Goal: Transaction & Acquisition: Download file/media

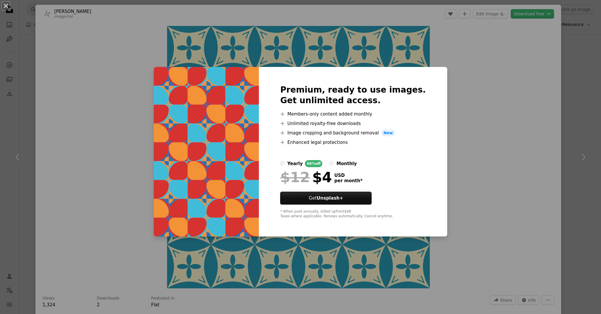
scroll to position [824, 0]
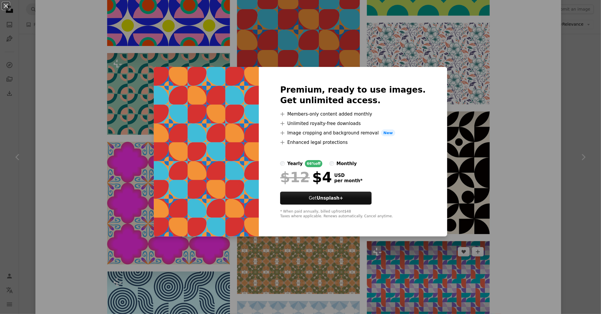
click at [403, 274] on div "An X shape Premium, ready to use images. Get unlimited access. A plus sign Memb…" at bounding box center [300, 157] width 601 height 314
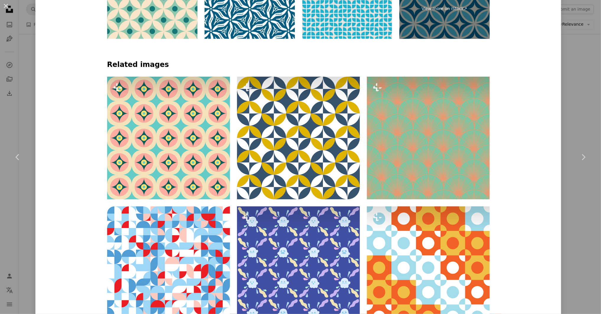
scroll to position [628, 0]
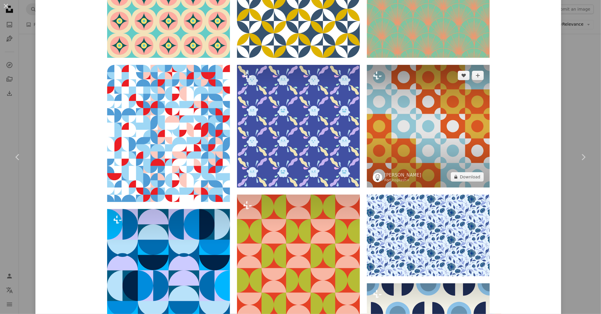
click at [403, 154] on img at bounding box center [428, 126] width 123 height 123
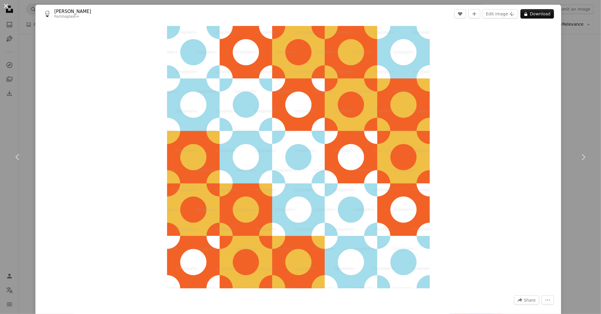
click at [4, 4] on button "An X shape" at bounding box center [5, 5] width 7 height 7
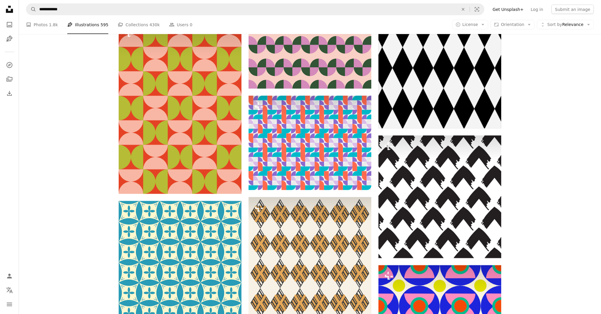
scroll to position [788, 0]
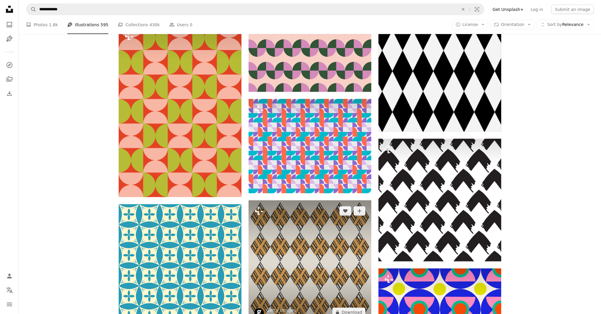
click at [276, 256] on img at bounding box center [310, 262] width 123 height 123
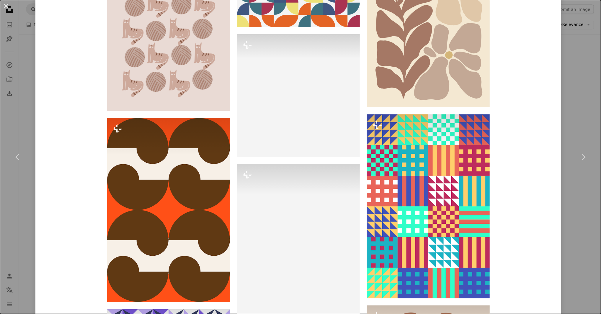
scroll to position [8114, 0]
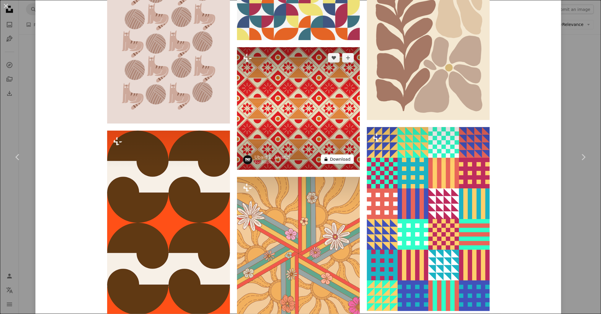
click at [348, 162] on button "A lock Download" at bounding box center [337, 159] width 33 height 9
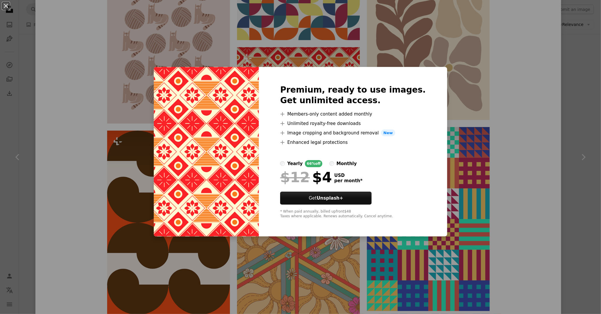
click at [478, 157] on div "An X shape Premium, ready to use images. Get unlimited access. A plus sign Memb…" at bounding box center [300, 157] width 601 height 314
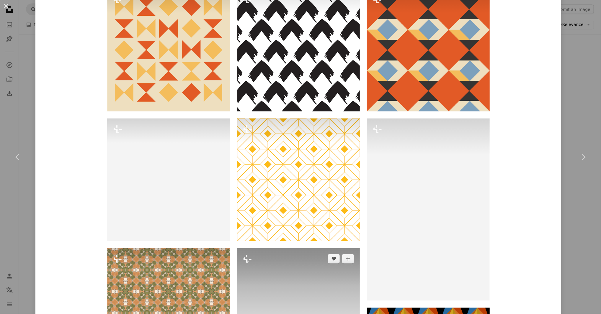
scroll to position [522, 0]
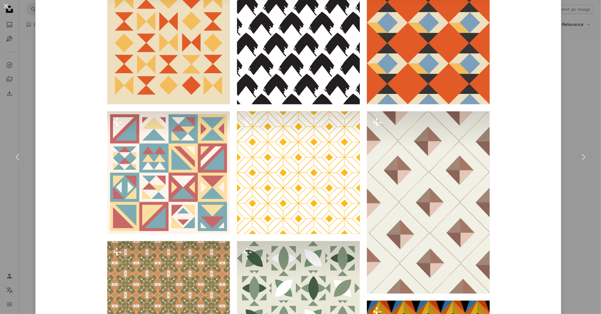
click at [6, 6] on button "An X shape" at bounding box center [5, 5] width 7 height 7
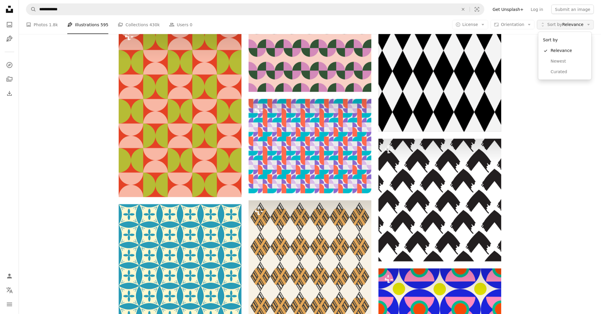
click at [577, 20] on button "Unfold Sort by Relevance Arrow down" at bounding box center [565, 24] width 57 height 9
drag, startPoint x: 521, startPoint y: 30, endPoint x: 521, endPoint y: 27, distance: 3.3
click at [521, 26] on span "Orientation" at bounding box center [512, 24] width 23 height 5
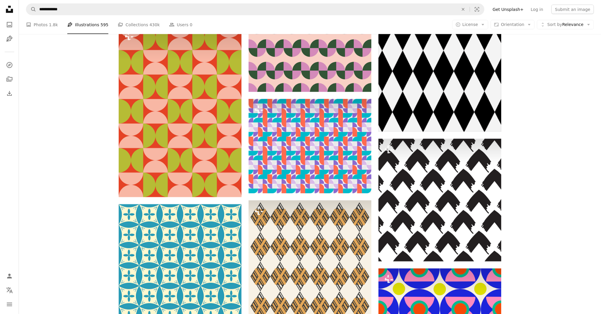
click at [486, 27] on icon "Arrow down" at bounding box center [482, 24] width 5 height 5
click at [484, 75] on link "Free" at bounding box center [482, 72] width 48 height 11
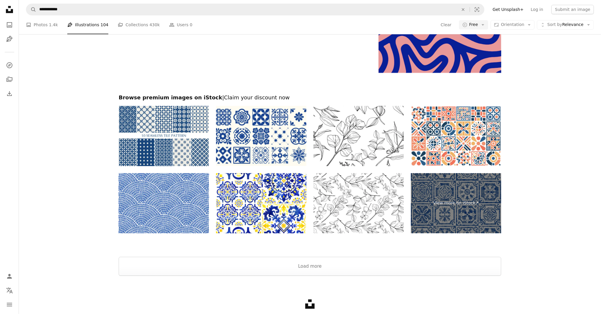
scroll to position [1158, 0]
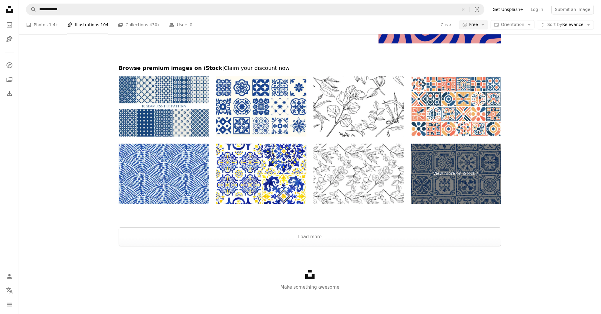
click at [201, 218] on div at bounding box center [310, 220] width 582 height 14
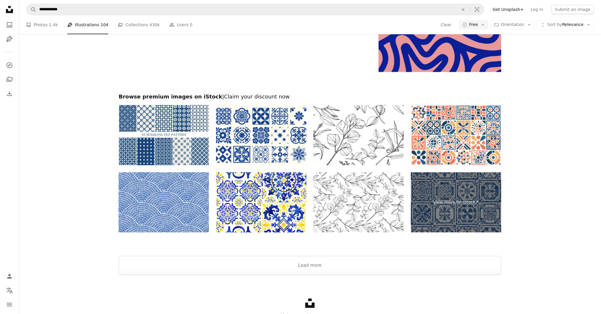
scroll to position [1106, 0]
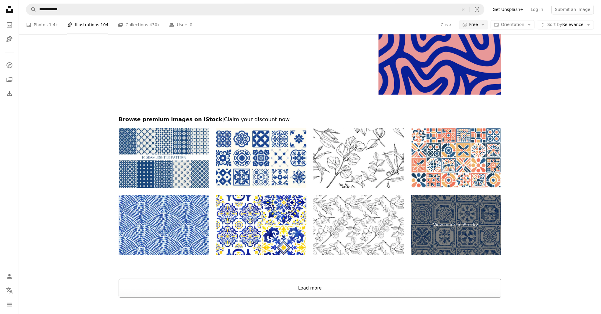
drag, startPoint x: 255, startPoint y: 274, endPoint x: 253, endPoint y: 281, distance: 7.4
click at [254, 278] on div at bounding box center [310, 272] width 582 height 14
click at [251, 285] on button "Load more" at bounding box center [310, 288] width 383 height 19
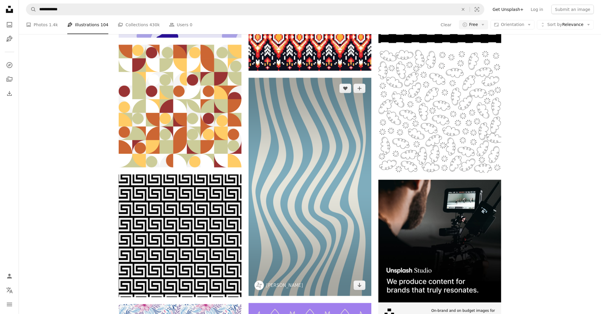
scroll to position [2059, 0]
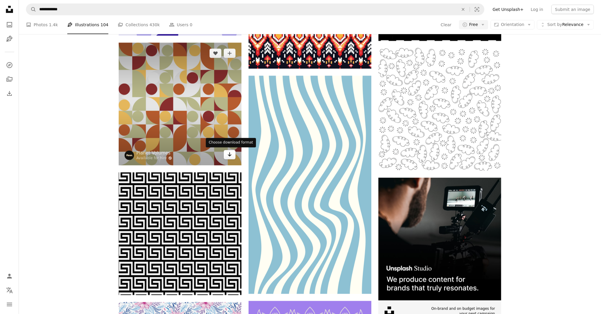
click at [230, 156] on icon "Arrow pointing down" at bounding box center [229, 154] width 5 height 7
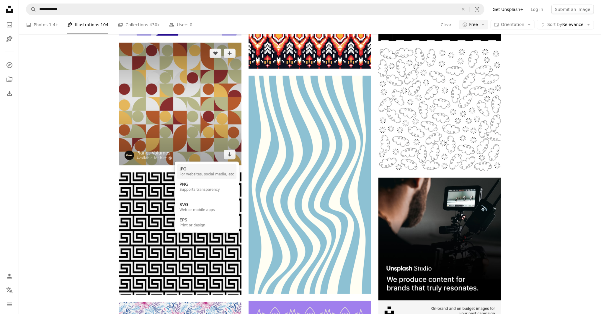
click at [205, 171] on div "JPG" at bounding box center [207, 170] width 55 height 6
